Goal: Information Seeking & Learning: Learn about a topic

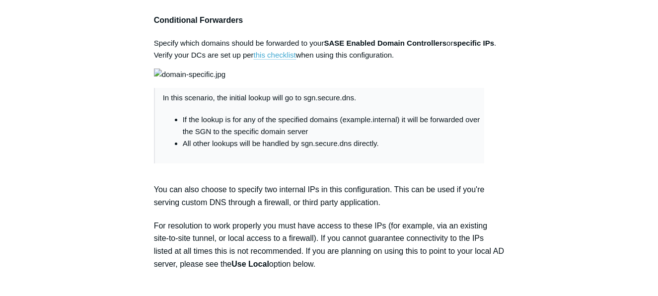
scroll to position [685, 0]
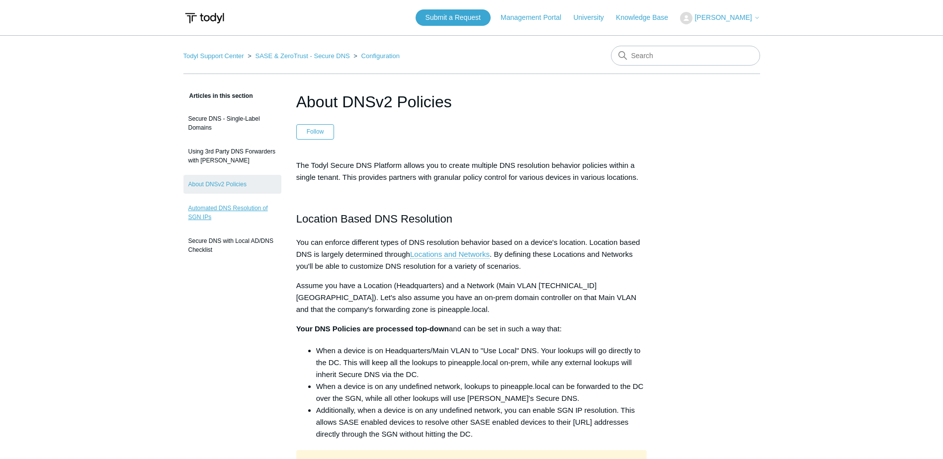
click at [237, 221] on link "Automated DNS Resolution of SGN IPs" at bounding box center [232, 213] width 98 height 28
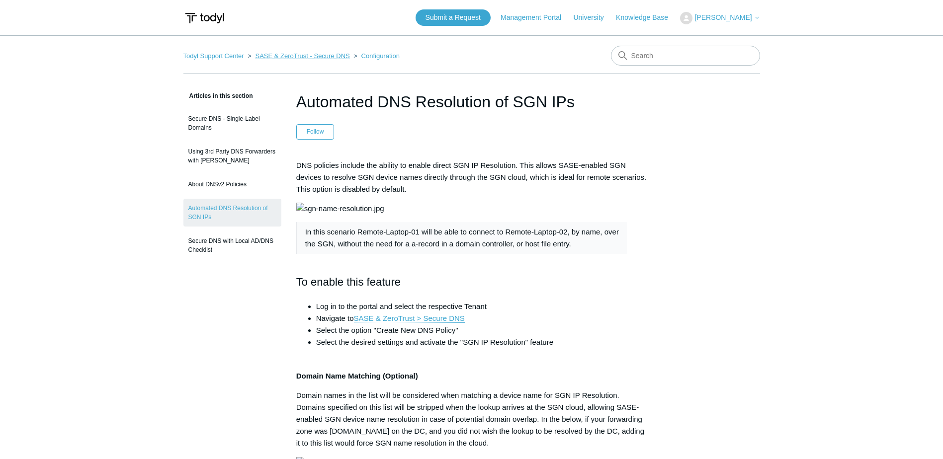
click at [332, 56] on link "SASE & ZeroTrust - Secure DNS" at bounding box center [302, 55] width 94 height 7
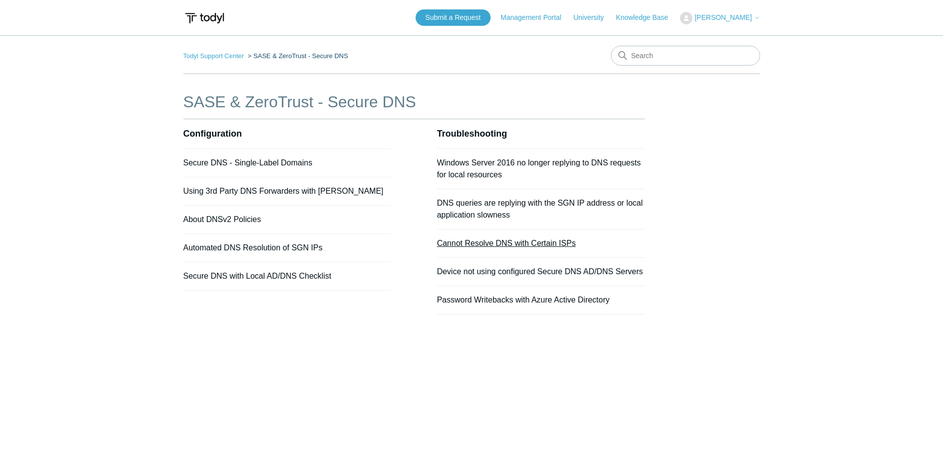
click at [550, 242] on link "Cannot Resolve DNS with Certain ISPs" at bounding box center [506, 243] width 139 height 8
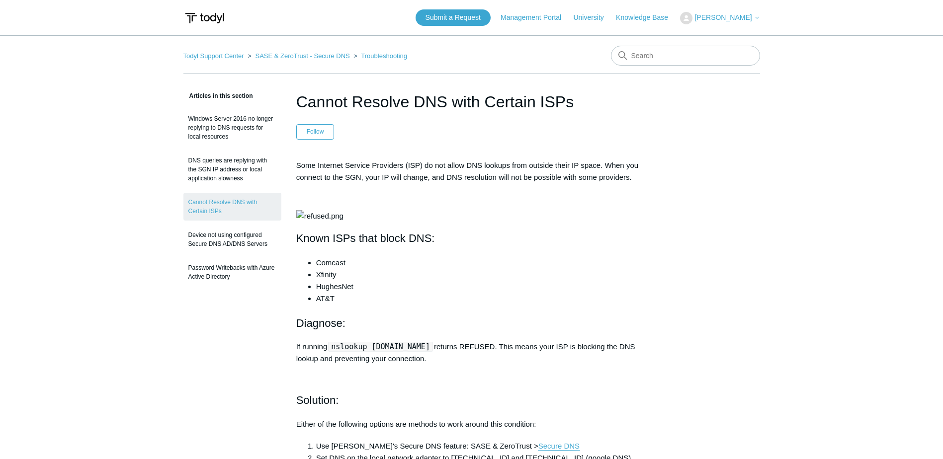
click at [305, 51] on ol "Todyl Support Center SASE & ZeroTrust - Secure DNS Troubleshooting" at bounding box center [295, 55] width 224 height 11
click at [300, 53] on link "SASE & ZeroTrust - Secure DNS" at bounding box center [302, 55] width 94 height 7
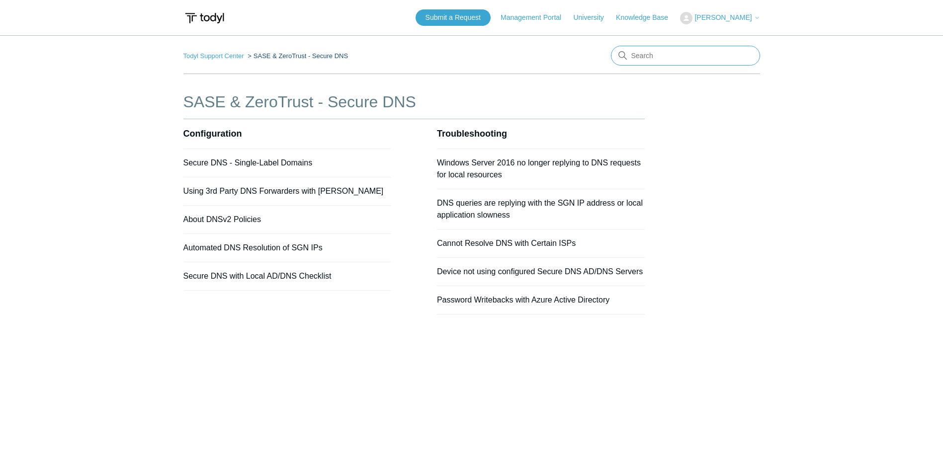
click at [667, 57] on input "Search" at bounding box center [685, 56] width 149 height 20
type input "2 tunnel"
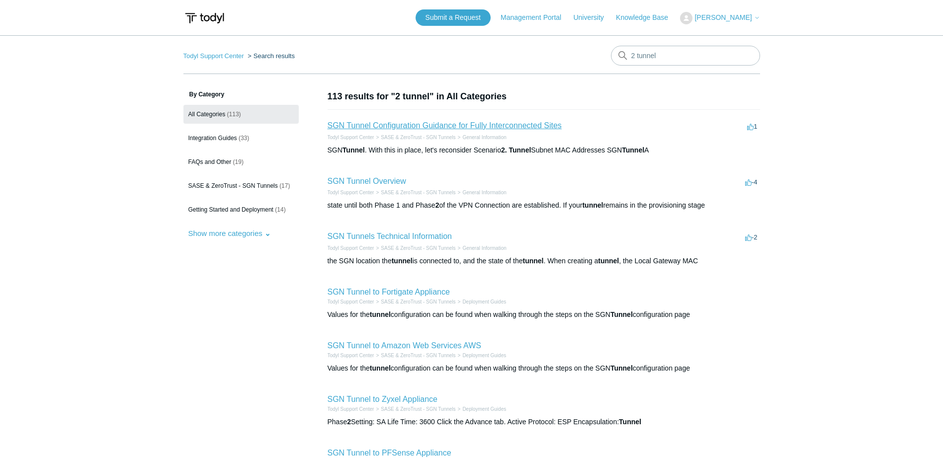
click at [480, 126] on link "SGN Tunnel Configuration Guidance for Fully Interconnected Sites" at bounding box center [444, 125] width 234 height 8
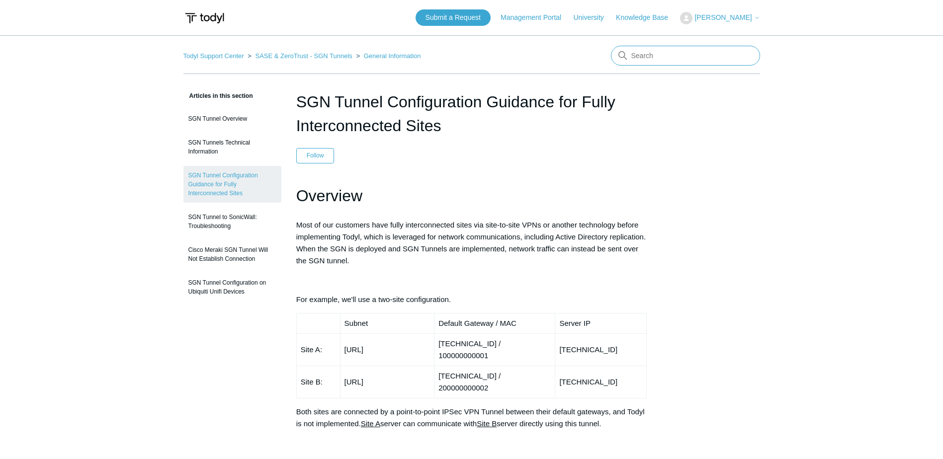
click at [649, 60] on input "Search" at bounding box center [685, 56] width 149 height 20
type input "tunnel"
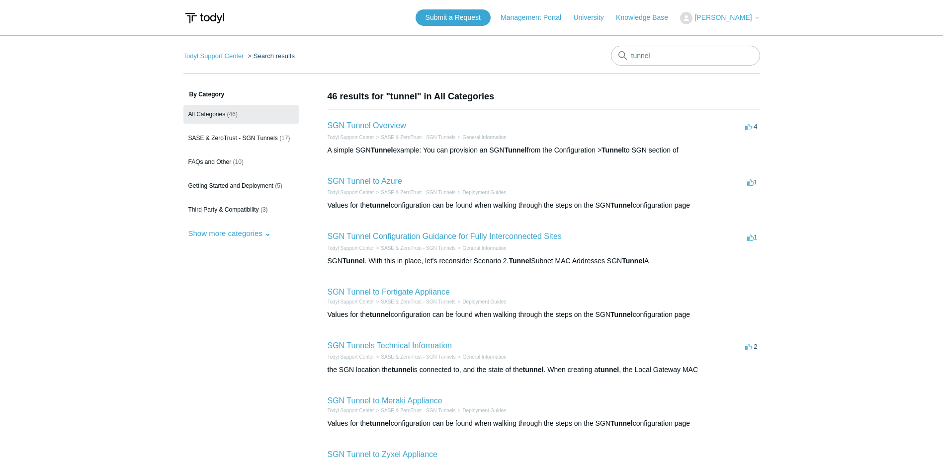
click at [844, 82] on main "Todyl Support Center Search results tunnel By Category All Categories (46) SASE…" at bounding box center [471, 368] width 943 height 666
click at [282, 140] on span "(17)" at bounding box center [284, 138] width 10 height 7
